Goal: Book appointment/travel/reservation

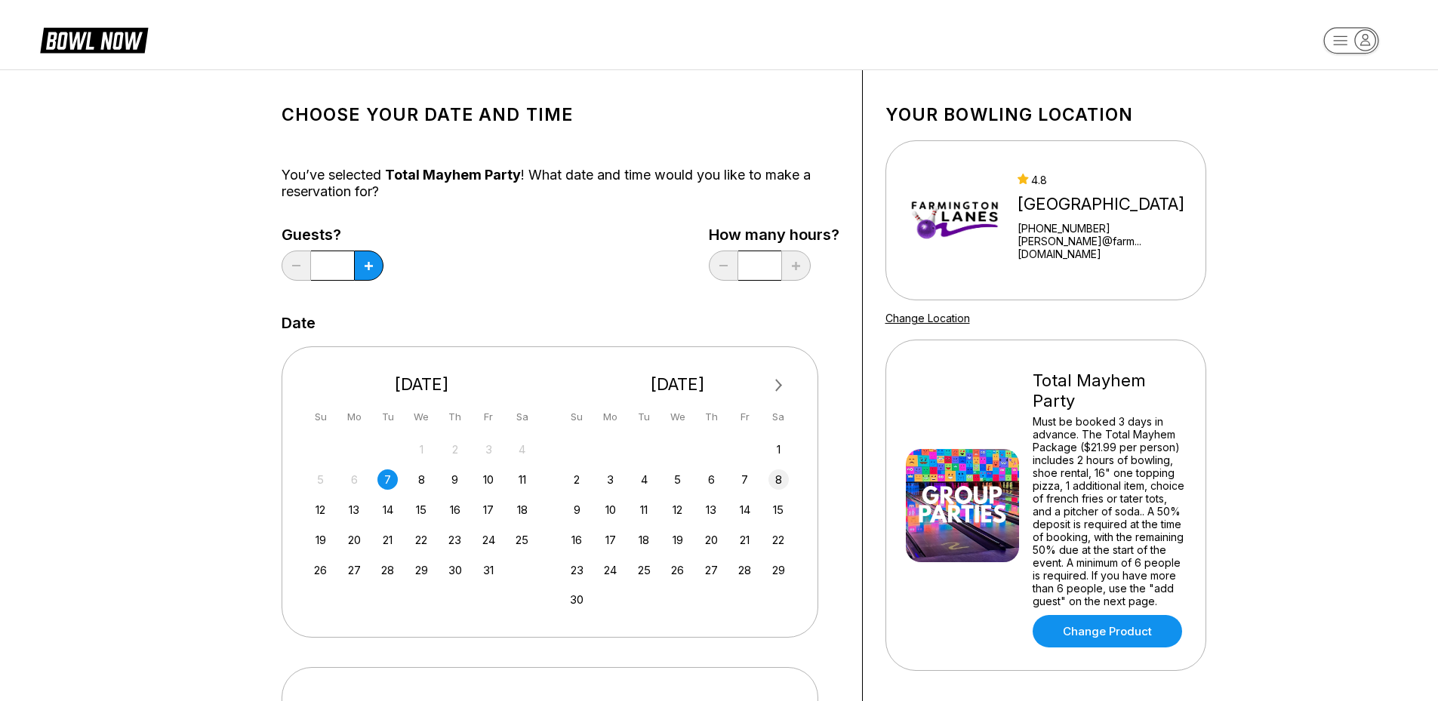
click at [778, 478] on div "8" at bounding box center [778, 479] width 20 height 20
click at [764, 264] on input "*" at bounding box center [759, 266] width 43 height 30
click at [365, 262] on icon at bounding box center [368, 266] width 8 height 8
click at [366, 262] on icon at bounding box center [368, 266] width 8 height 8
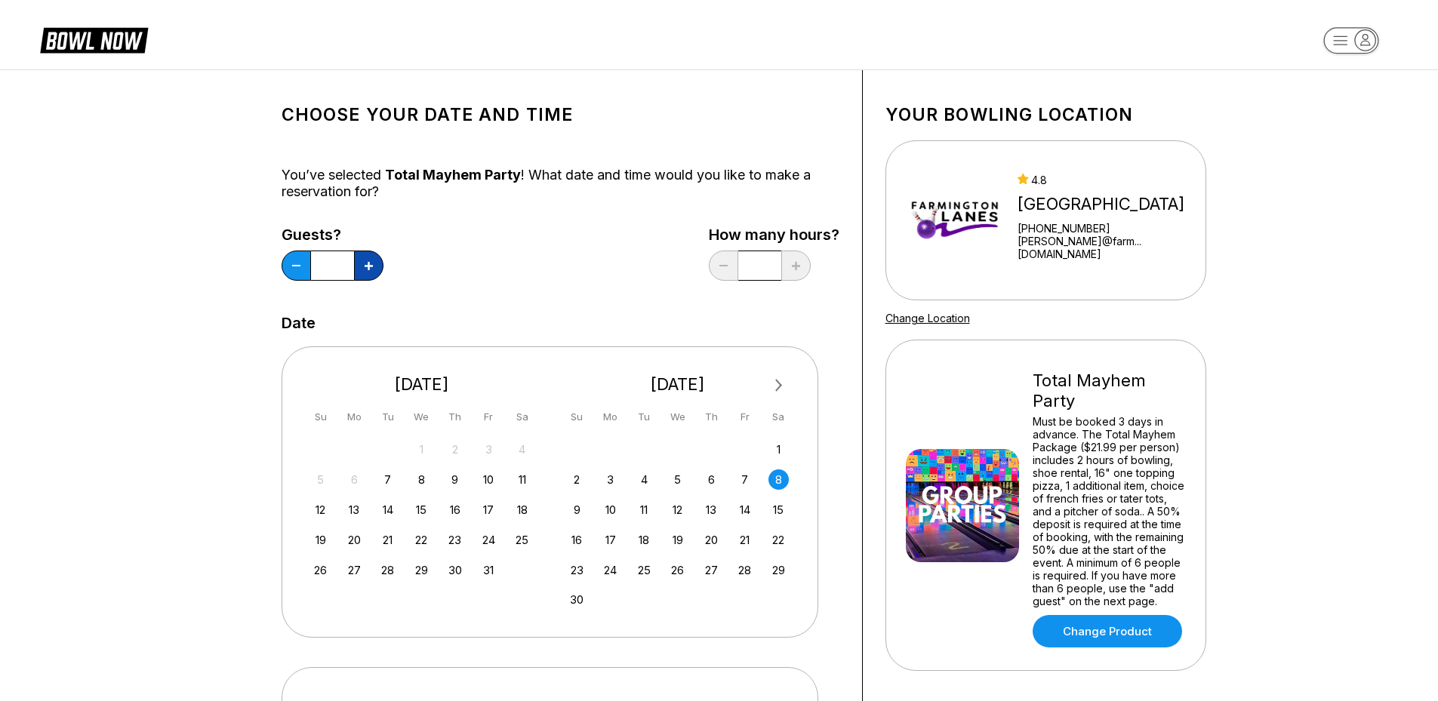
click at [366, 262] on icon at bounding box center [368, 266] width 8 height 8
click at [368, 260] on button at bounding box center [368, 266] width 29 height 30
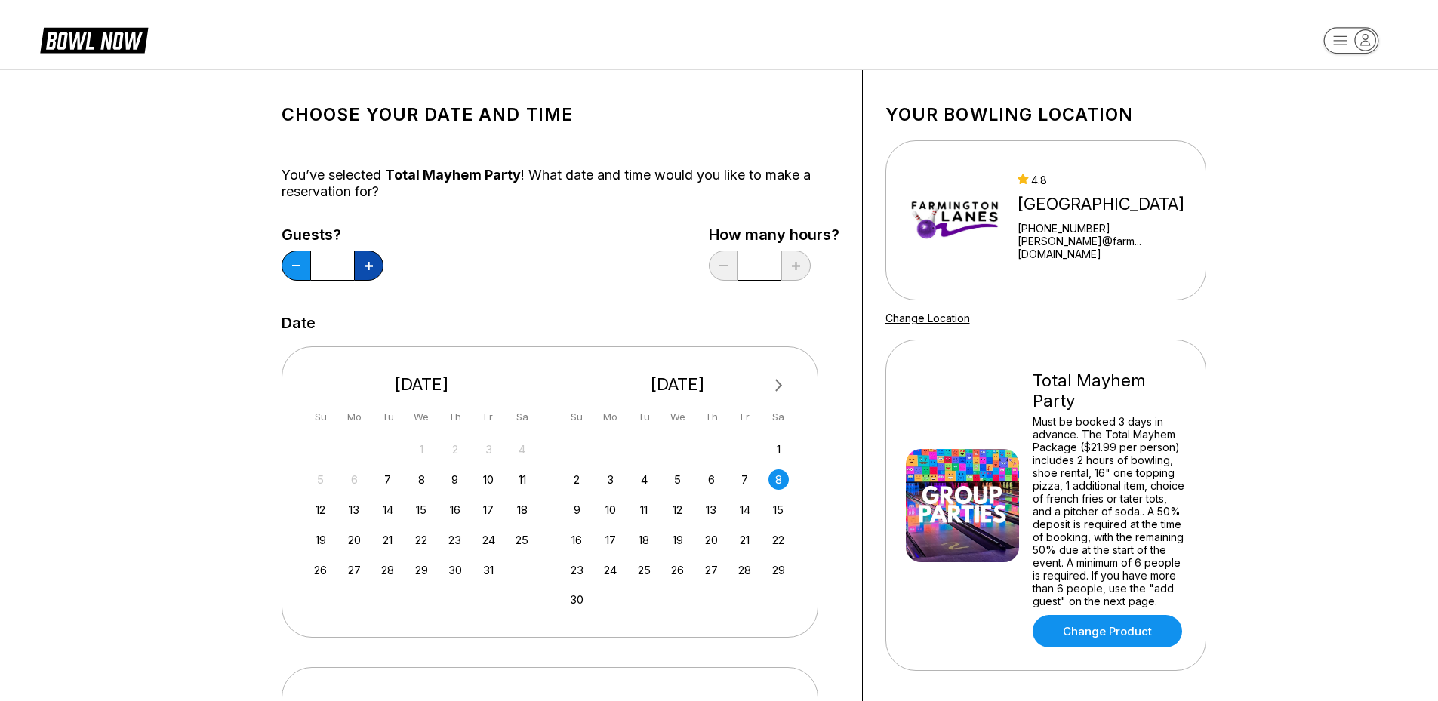
click at [369, 260] on button at bounding box center [368, 266] width 29 height 30
click at [370, 262] on button at bounding box center [368, 266] width 29 height 30
click at [371, 263] on icon at bounding box center [368, 266] width 8 height 8
click at [371, 262] on icon at bounding box center [368, 266] width 8 height 8
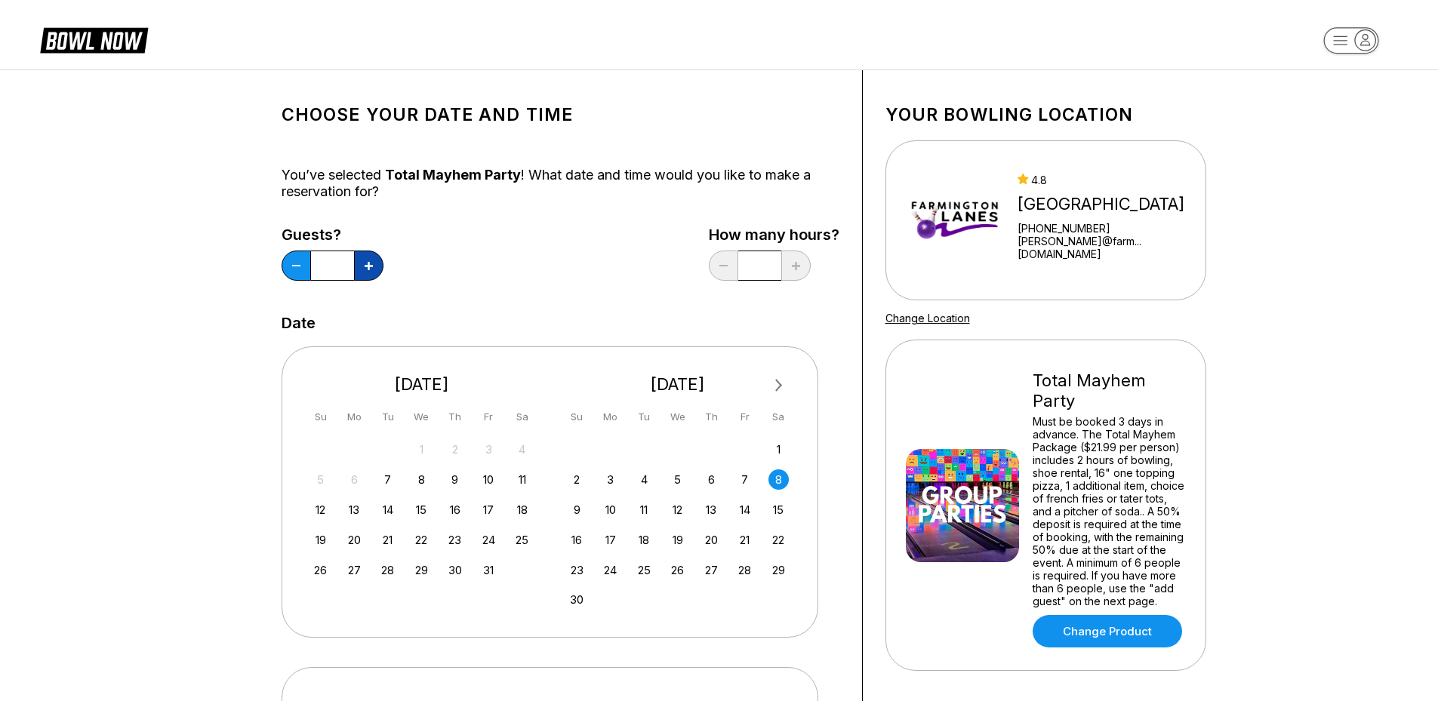
click at [371, 262] on icon at bounding box center [368, 266] width 8 height 8
click at [369, 262] on icon at bounding box center [368, 266] width 8 height 8
click at [367, 262] on icon at bounding box center [368, 266] width 8 height 8
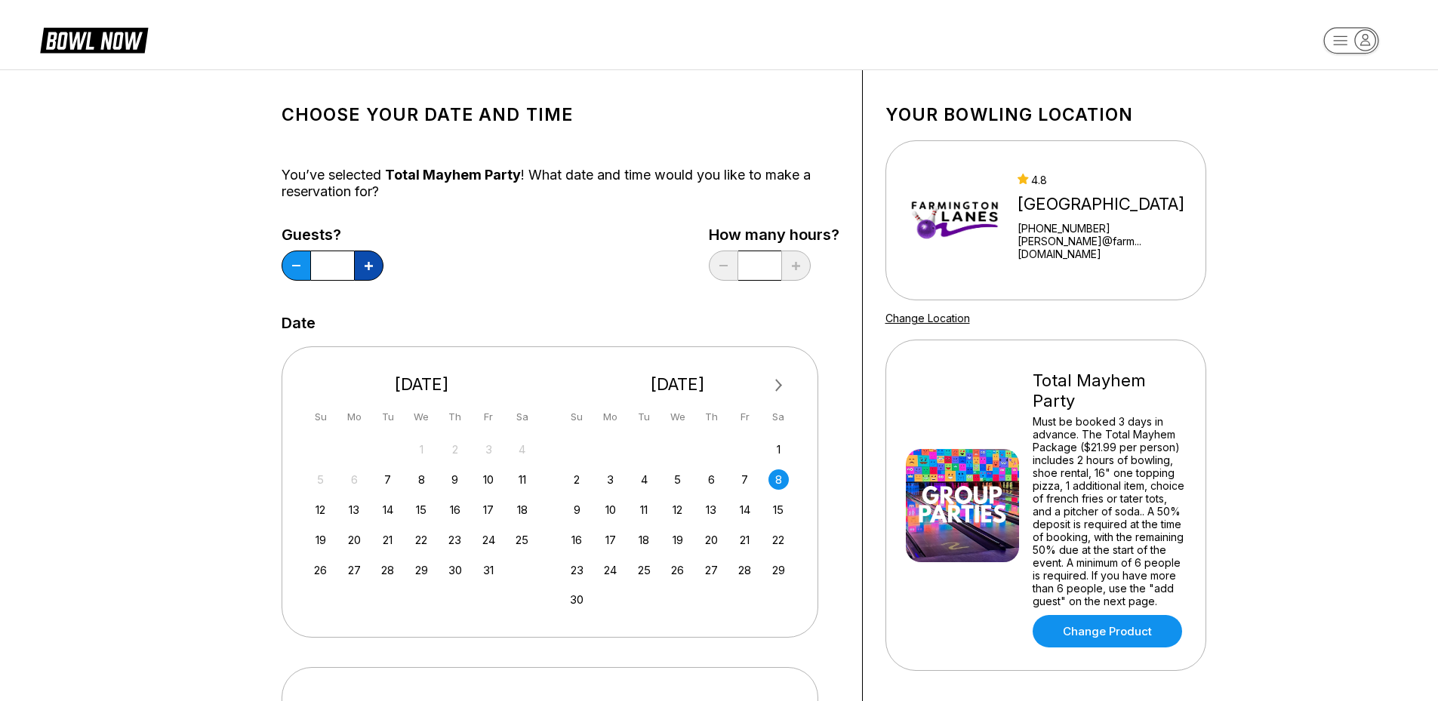
type input "**"
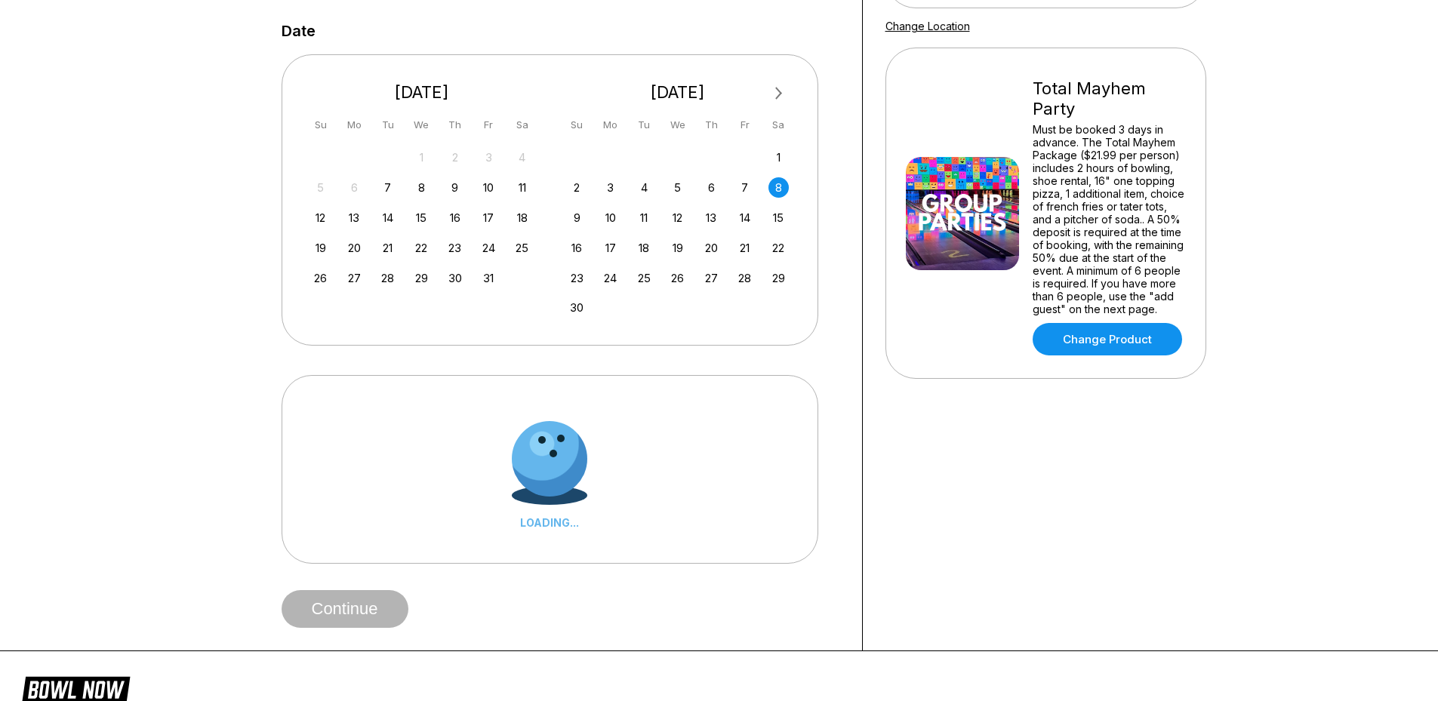
scroll to position [302, 0]
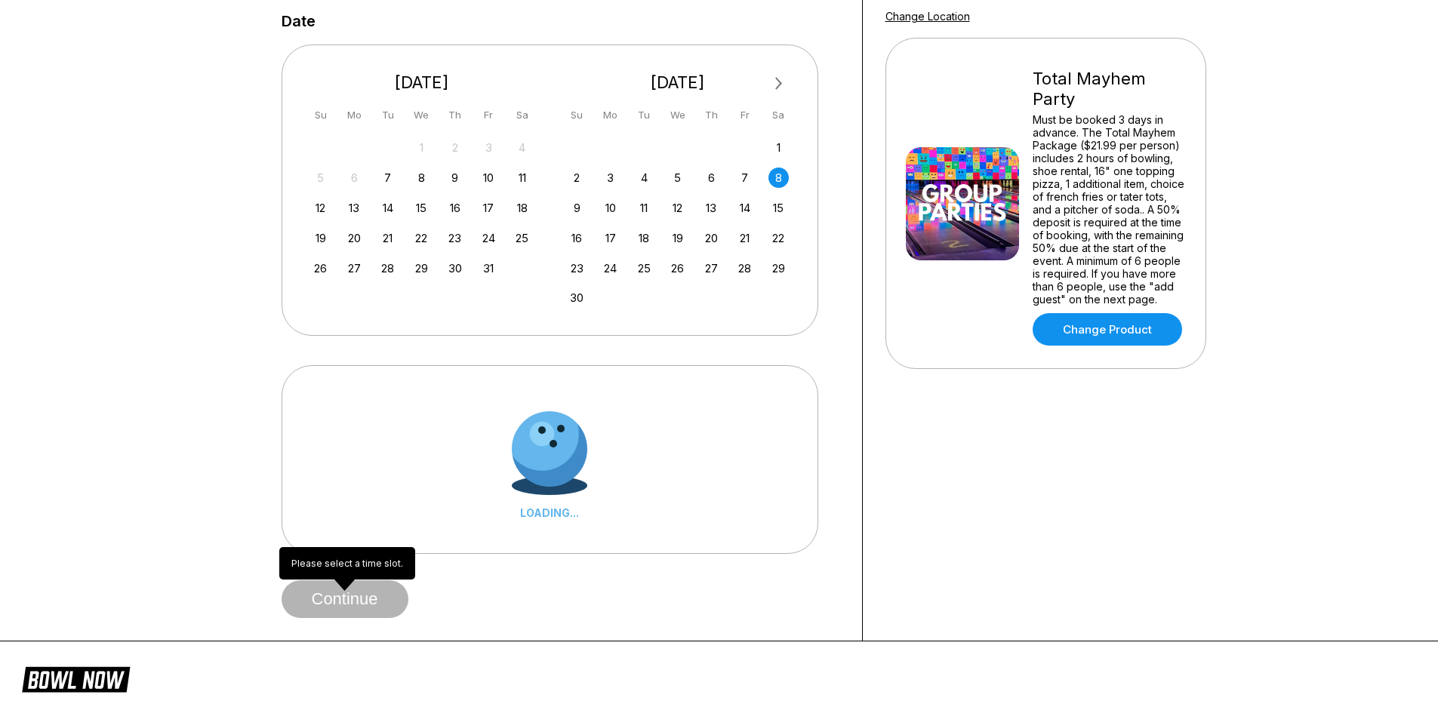
click at [340, 598] on span "Continue" at bounding box center [344, 599] width 127 height 15
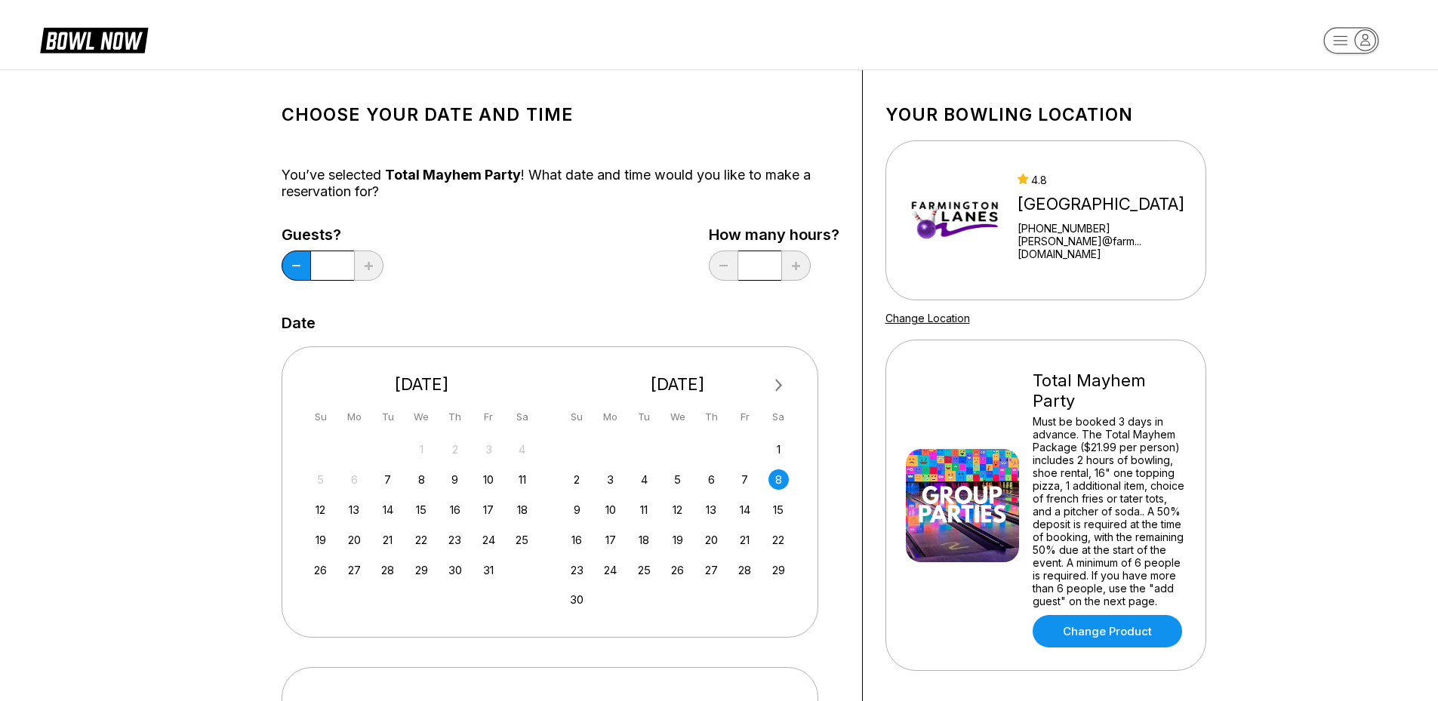
click at [1079, 244] on link "[PERSON_NAME]@farm...[DOMAIN_NAME]" at bounding box center [1107, 248] width 181 height 26
click at [1104, 251] on link "[PERSON_NAME]@farm...[DOMAIN_NAME]" at bounding box center [1107, 248] width 181 height 26
